Goal: Task Accomplishment & Management: Manage account settings

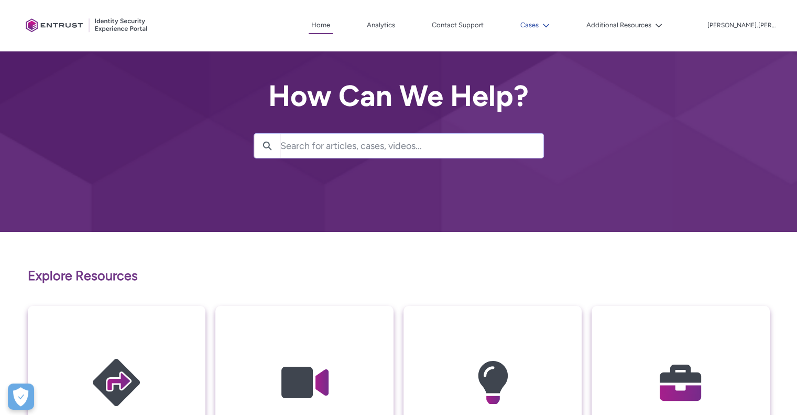
click at [553, 27] on button "Cases" at bounding box center [535, 25] width 35 height 16
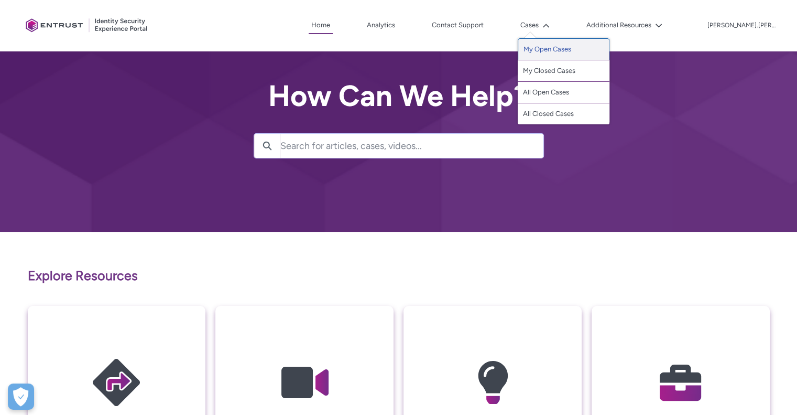
click at [574, 52] on link "My Open Cases" at bounding box center [564, 49] width 92 height 22
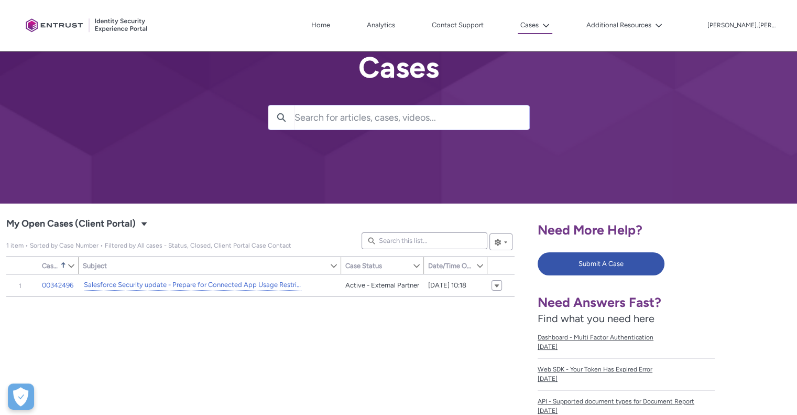
scroll to position [105, 0]
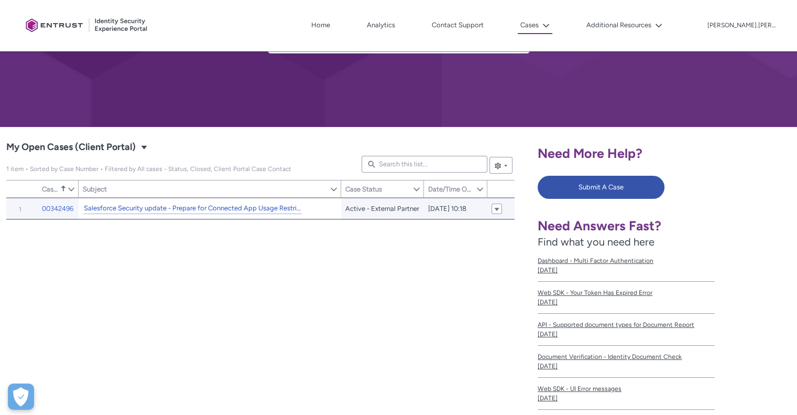
click at [220, 205] on link "Salesforce Security update - Prepare for Connected App Usage Restrictions Change" at bounding box center [193, 208] width 218 height 11
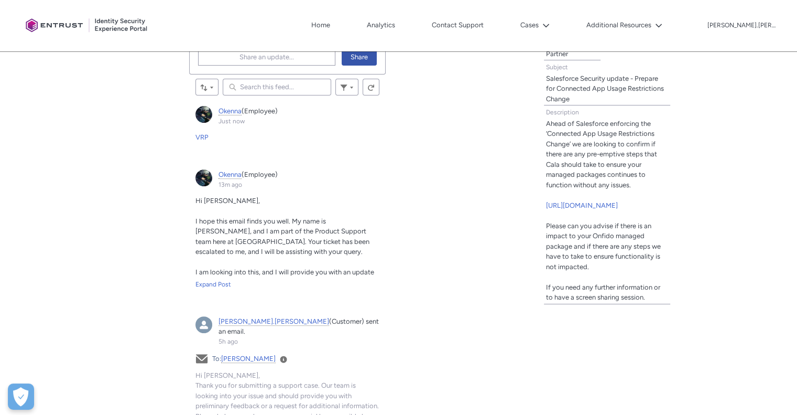
scroll to position [367, 0]
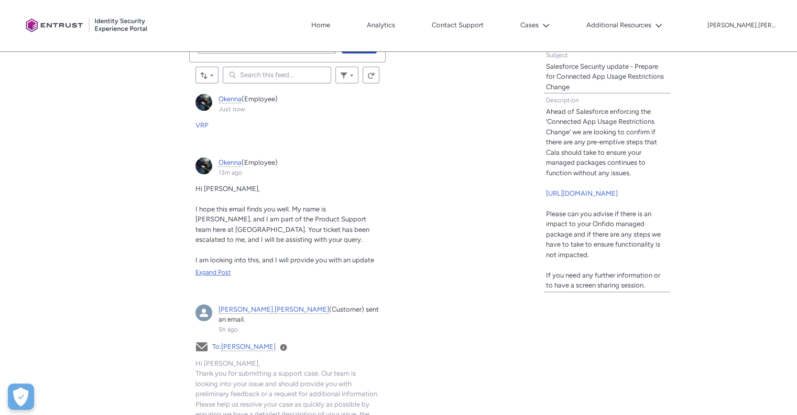
click at [216, 268] on div "Expand Post" at bounding box center [288, 271] width 185 height 9
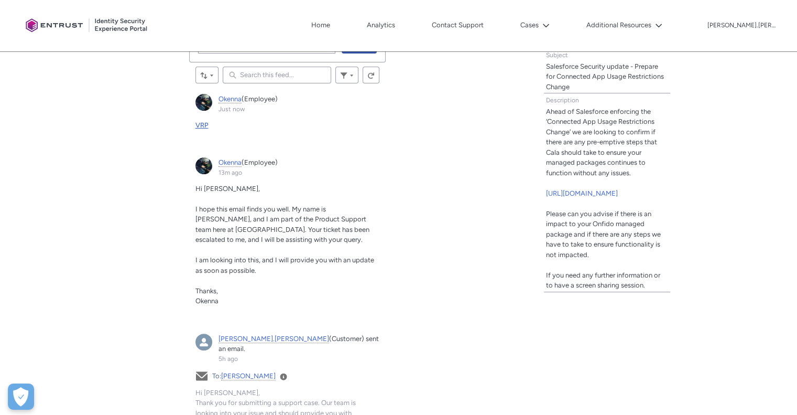
click at [203, 123] on span "VRP" at bounding box center [202, 125] width 13 height 8
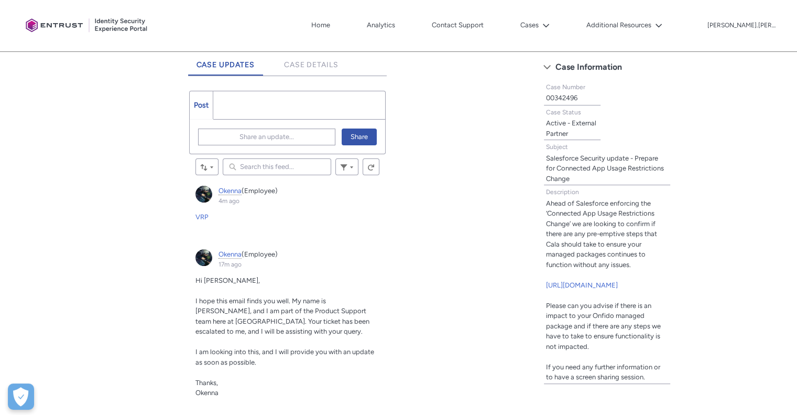
scroll to position [328, 0]
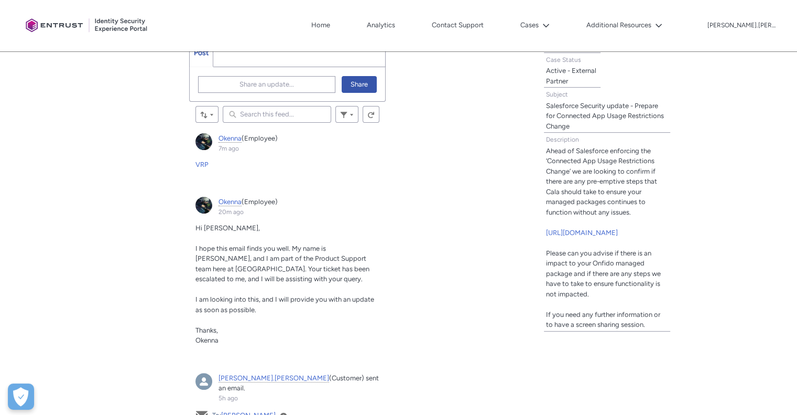
drag, startPoint x: 212, startPoint y: 271, endPoint x: 210, endPoint y: 248, distance: 23.2
click at [212, 271] on span "I hope this email finds you well. My name is [PERSON_NAME], and I am part of th…" at bounding box center [283, 263] width 174 height 39
click at [224, 201] on span "Okenna" at bounding box center [230, 202] width 23 height 8
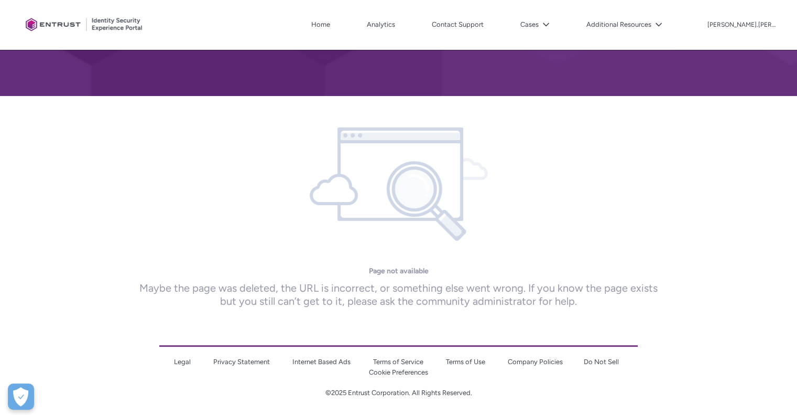
scroll to position [138, 0]
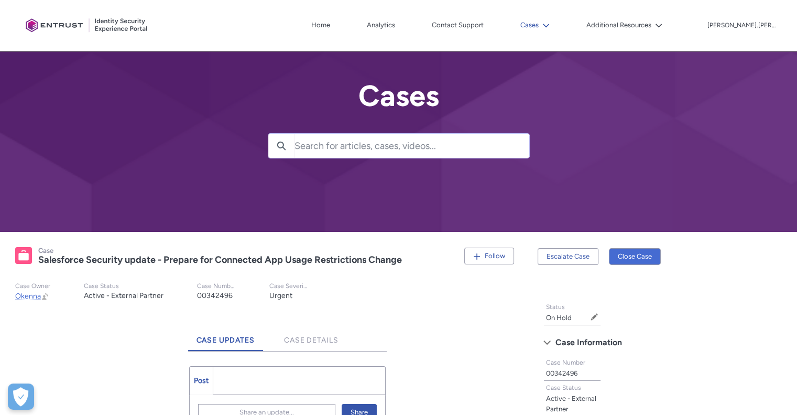
click at [553, 26] on button "Cases" at bounding box center [535, 25] width 35 height 16
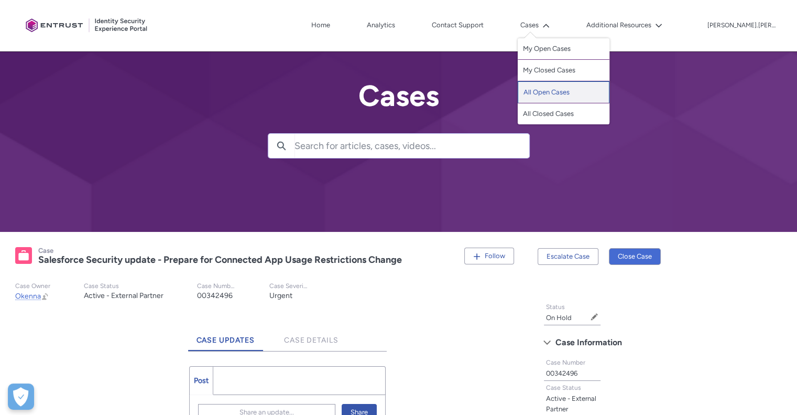
click at [573, 94] on link "All Open Cases" at bounding box center [564, 92] width 92 height 22
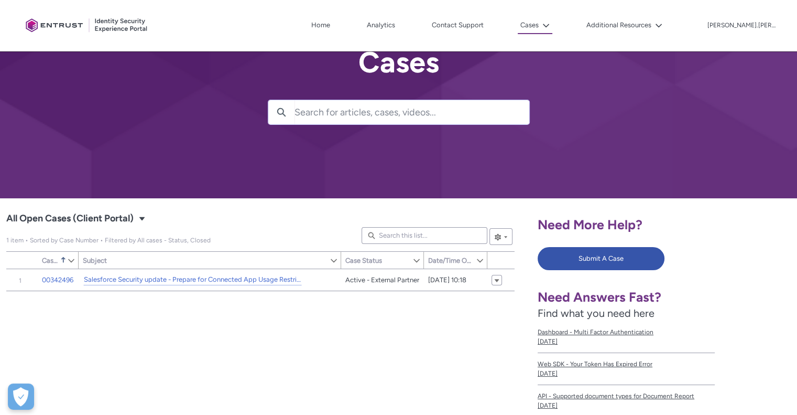
scroll to position [52, 0]
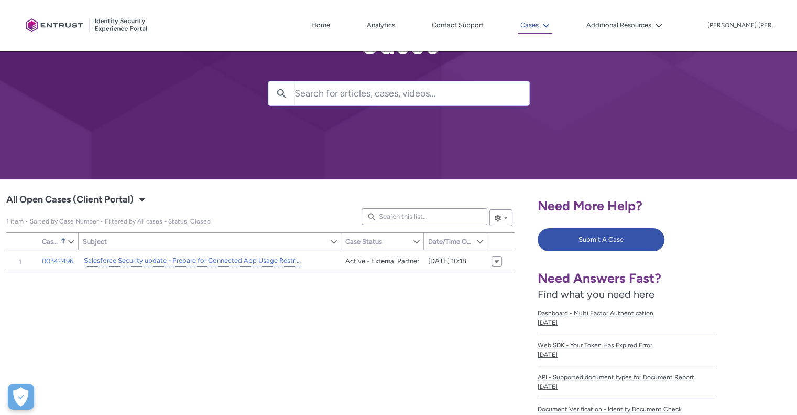
click at [553, 23] on button "Cases" at bounding box center [535, 25] width 35 height 17
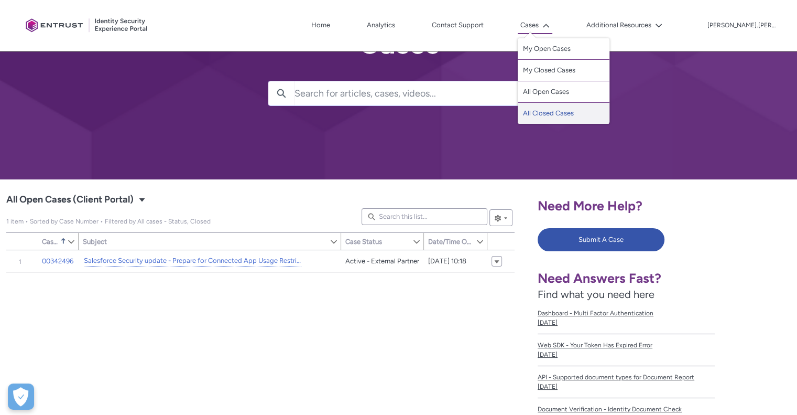
click at [558, 112] on link "All Closed Cases" at bounding box center [564, 113] width 92 height 21
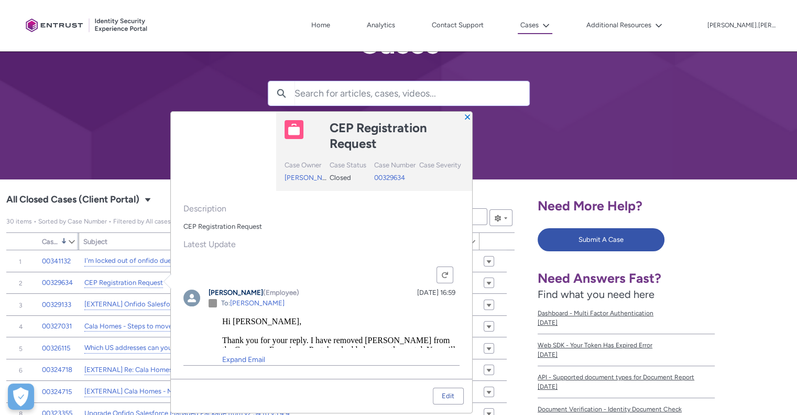
click at [55, 238] on span "Case Number" at bounding box center [50, 242] width 17 height 8
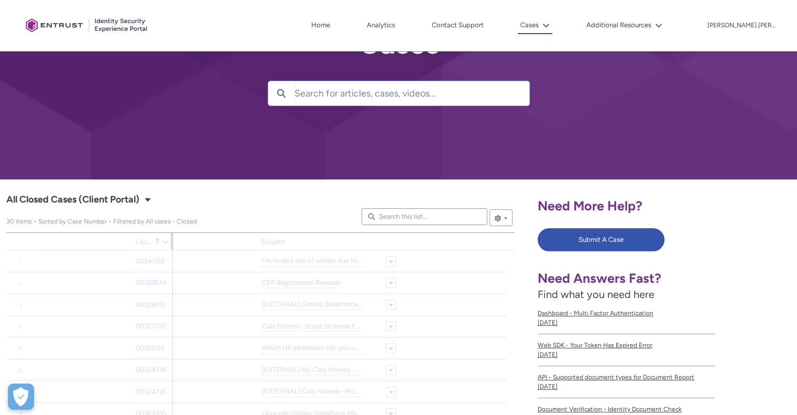
type input "779"
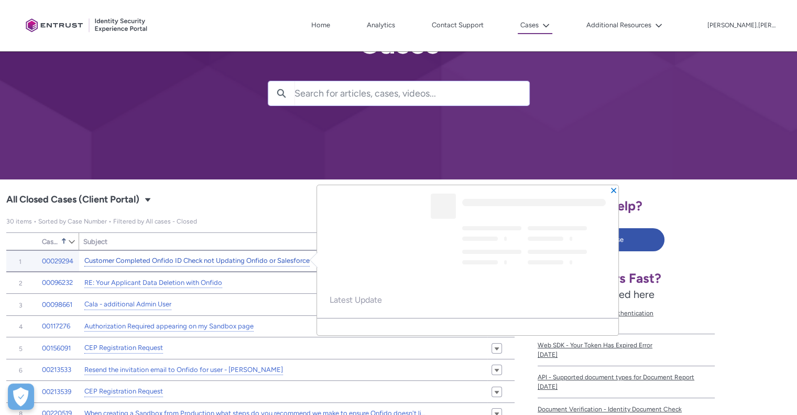
click at [121, 262] on link "Customer Completed Onfido ID Check not Updating Onfido or Salesforce" at bounding box center [196, 260] width 225 height 11
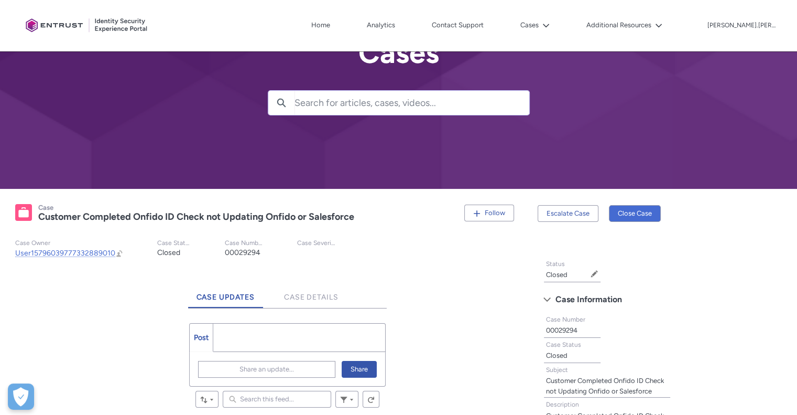
scroll to position [210, 0]
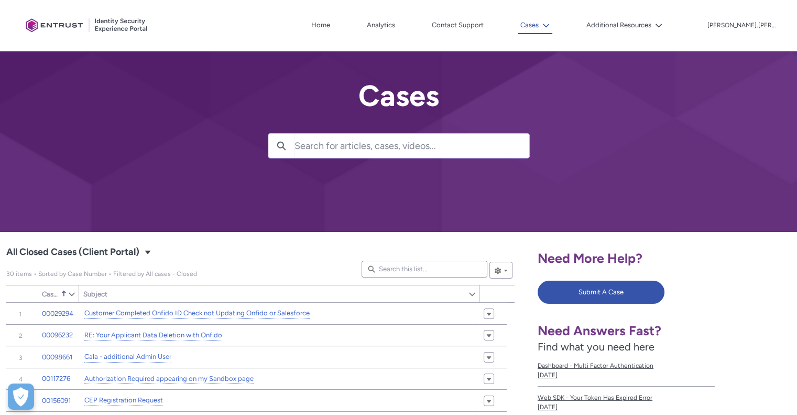
click at [553, 27] on button "Cases" at bounding box center [535, 25] width 35 height 17
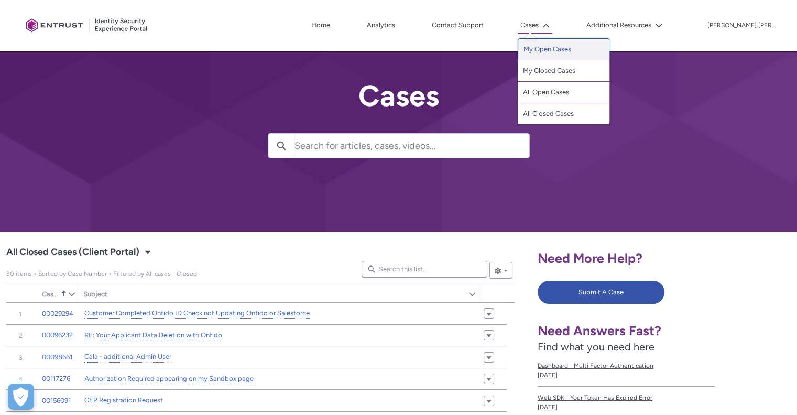
click at [577, 53] on link "My Open Cases" at bounding box center [564, 49] width 92 height 22
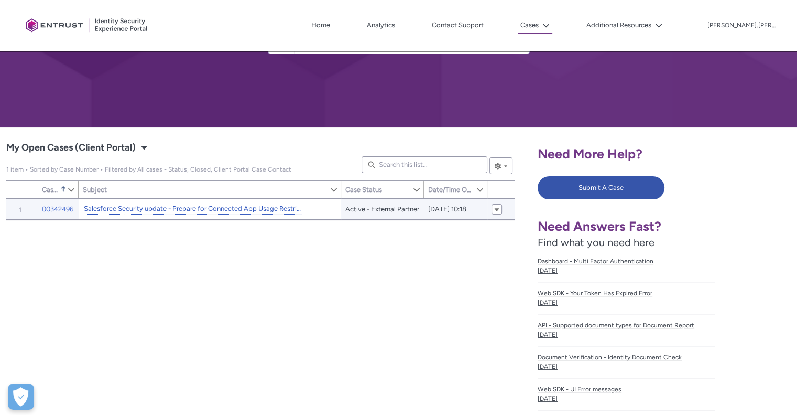
scroll to position [105, 0]
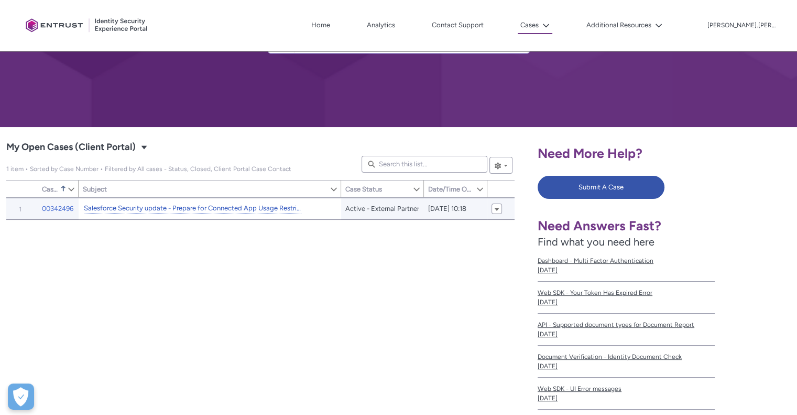
click at [134, 206] on link "Salesforce Security update - Prepare for Connected App Usage Restrictions Change" at bounding box center [193, 208] width 218 height 11
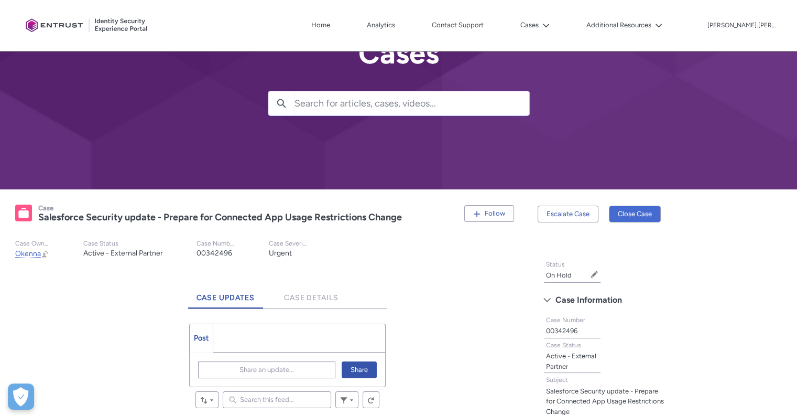
scroll to position [210, 0]
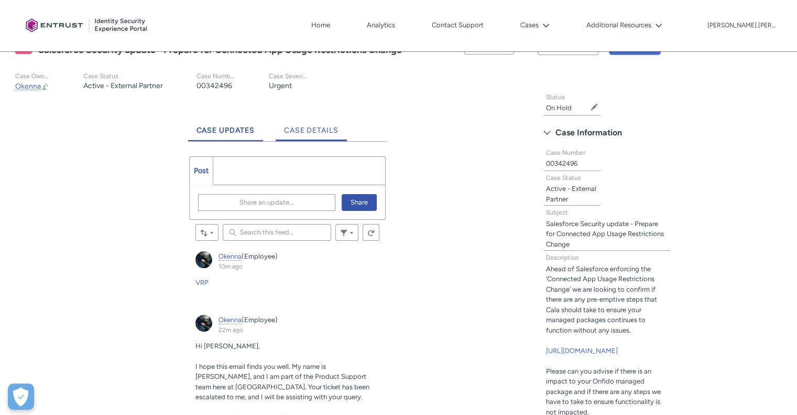
click at [305, 130] on span "Case Details" at bounding box center [311, 130] width 55 height 9
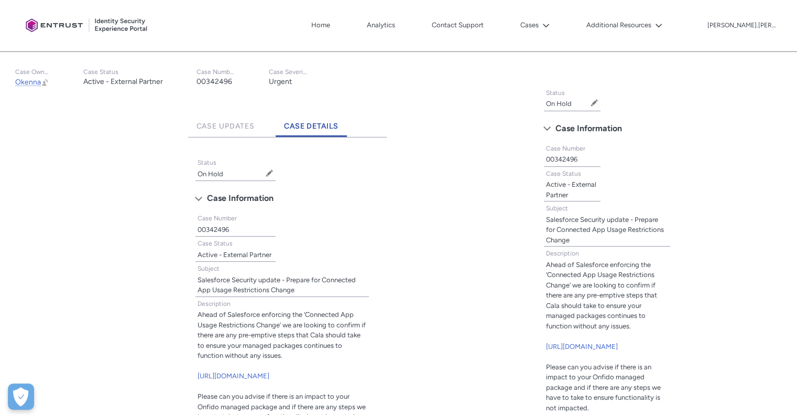
scroll to position [200, 0]
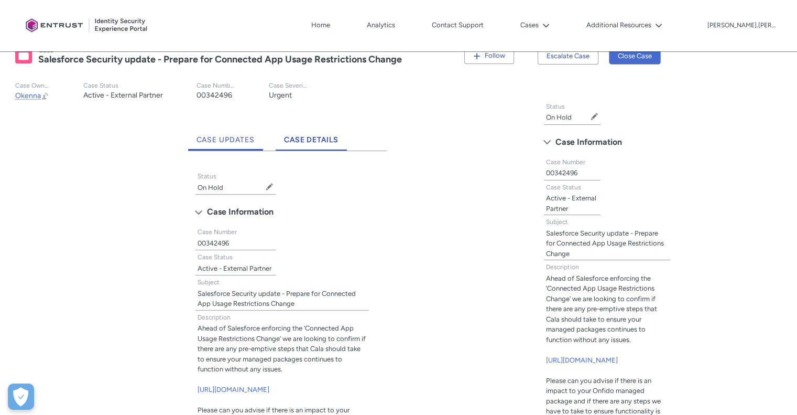
drag, startPoint x: 230, startPoint y: 148, endPoint x: 224, endPoint y: 148, distance: 5.3
click at [229, 148] on link "Case Updates" at bounding box center [226, 136] width 76 height 29
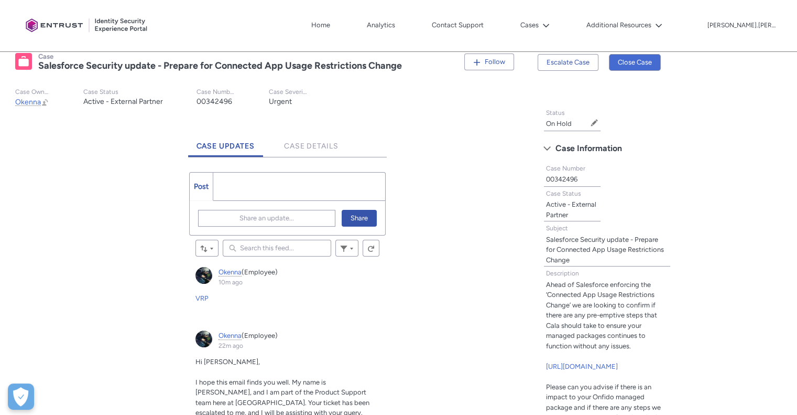
scroll to position [193, 0]
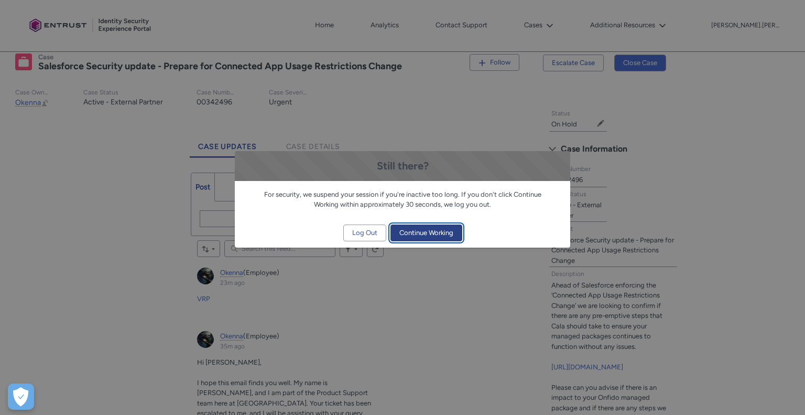
click at [445, 231] on span "Continue Working" at bounding box center [427, 233] width 54 height 16
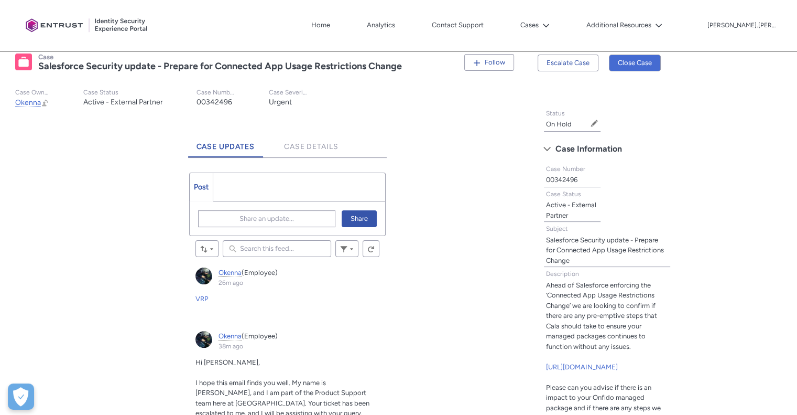
click at [304, 192] on ul "Post More" at bounding box center [287, 187] width 197 height 29
click at [273, 188] on ul "Post More" at bounding box center [287, 187] width 197 height 29
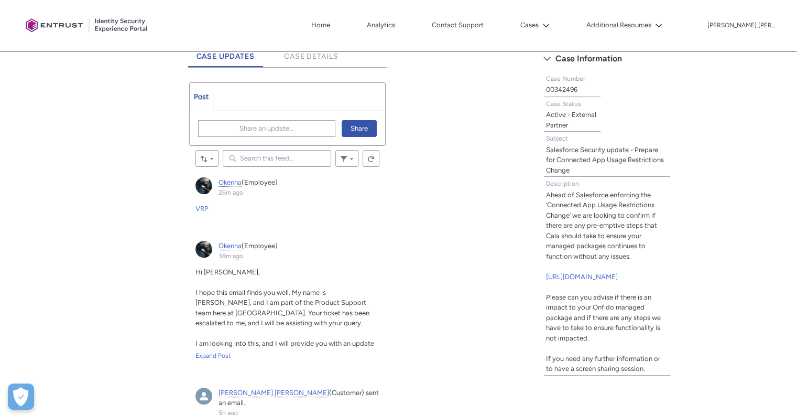
scroll to position [298, 0]
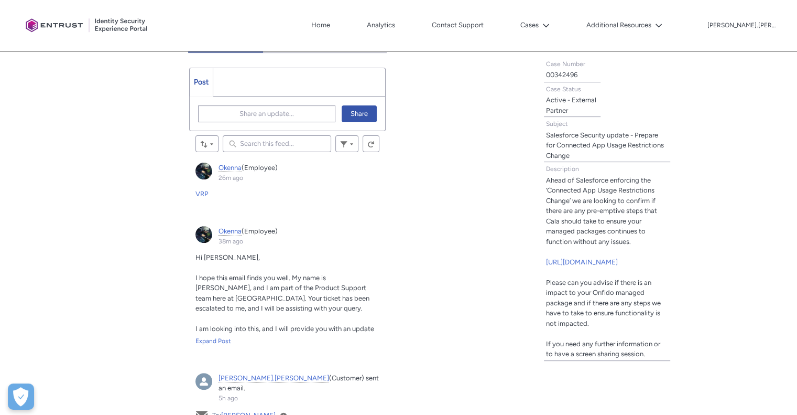
click at [275, 139] on input "Search this feed..." at bounding box center [277, 143] width 109 height 17
click at [228, 70] on ul "Post More" at bounding box center [287, 82] width 197 height 29
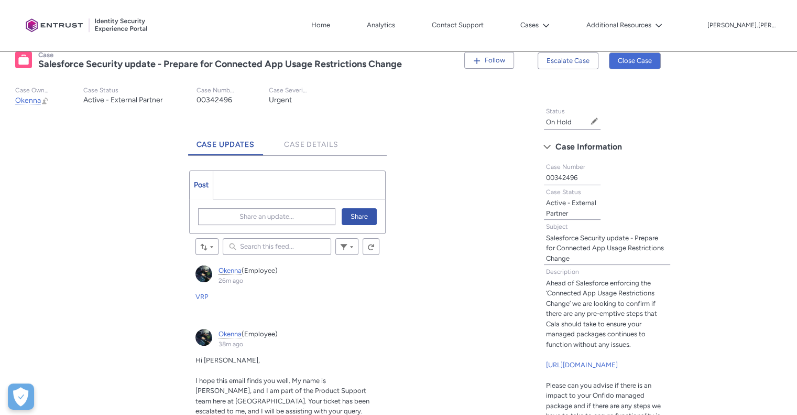
scroll to position [193, 0]
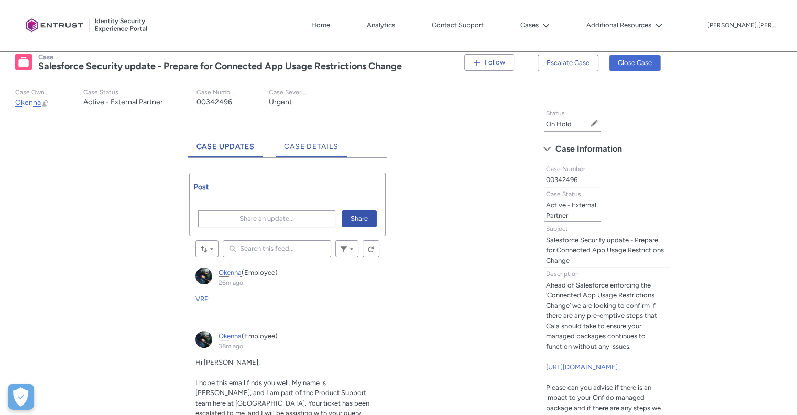
click at [309, 139] on link "Case Details" at bounding box center [311, 142] width 71 height 29
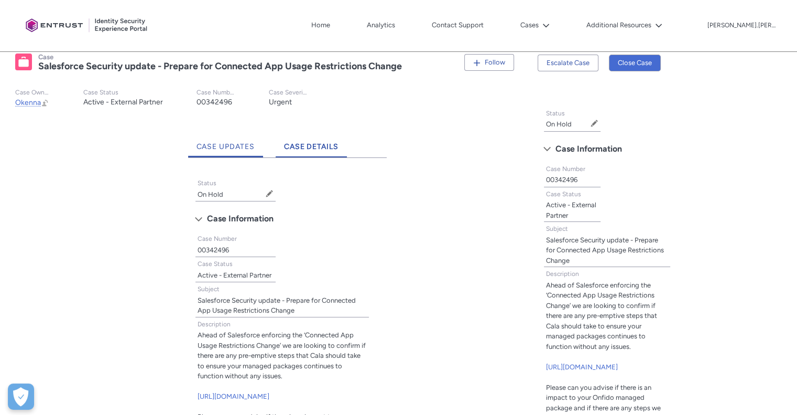
click at [229, 144] on span "Case Updates" at bounding box center [226, 146] width 59 height 9
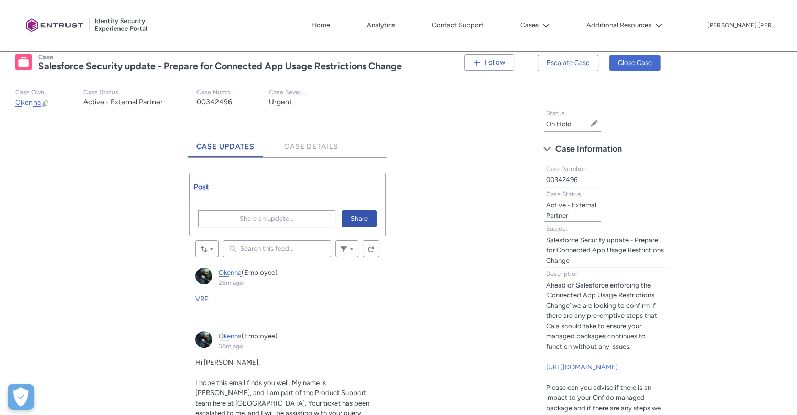
click at [200, 186] on span "Post" at bounding box center [201, 186] width 15 height 9
click at [247, 186] on ul "Post More" at bounding box center [287, 187] width 197 height 29
click at [313, 217] on button "Share an update..." at bounding box center [267, 218] width 138 height 17
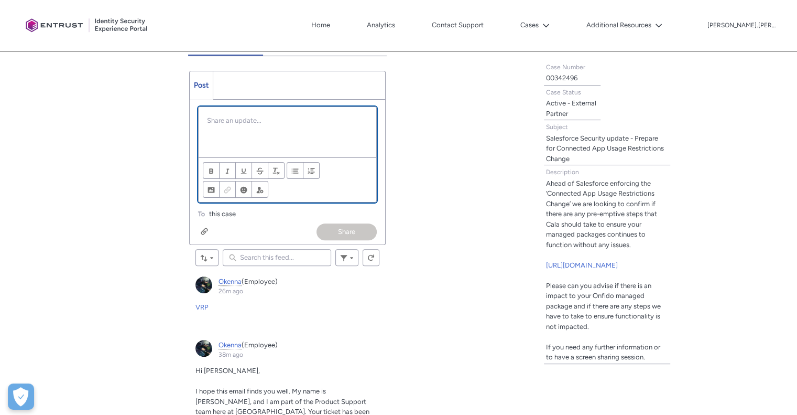
scroll to position [299, 0]
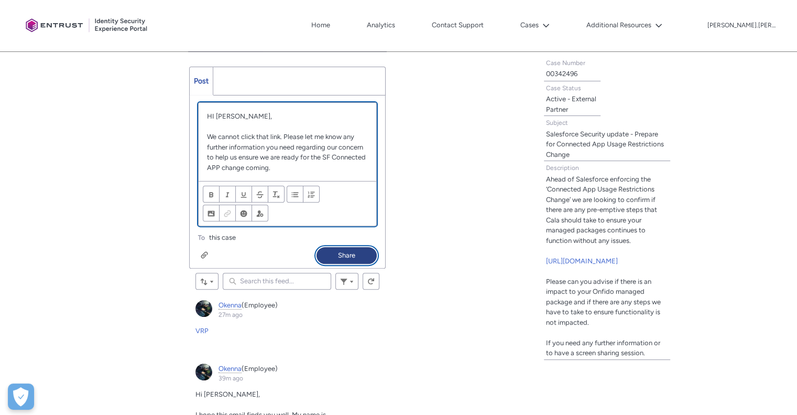
click at [347, 255] on button "Share" at bounding box center [347, 255] width 60 height 17
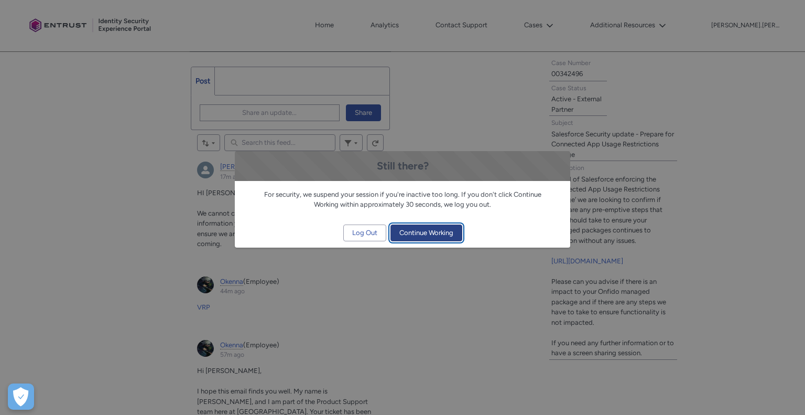
click at [435, 228] on span "Continue Working" at bounding box center [427, 233] width 54 height 16
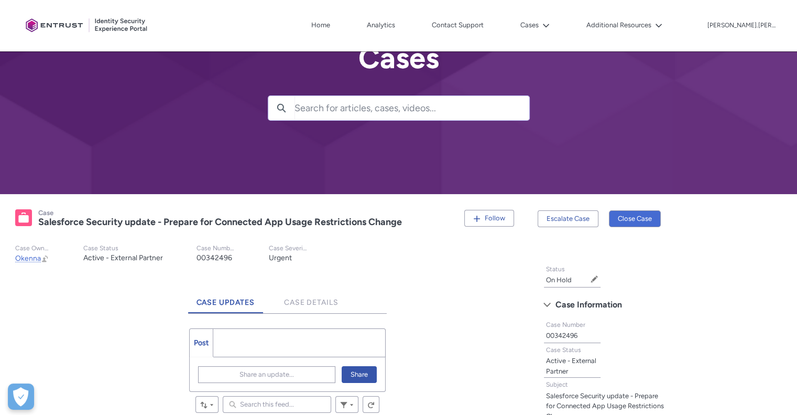
scroll to position [0, 0]
